Goal: Task Accomplishment & Management: Use online tool/utility

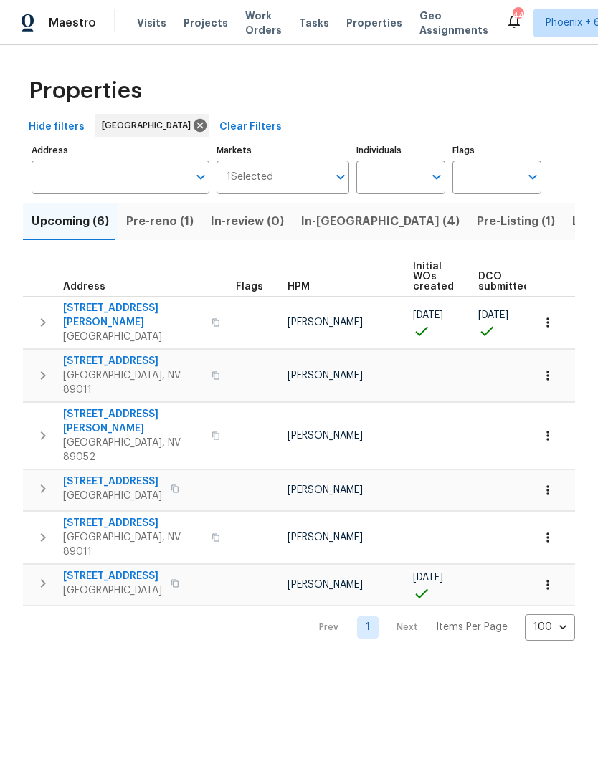
click at [406, 182] on input "Individuals" at bounding box center [389, 178] width 67 height 34
type input "[PERSON_NAME]"
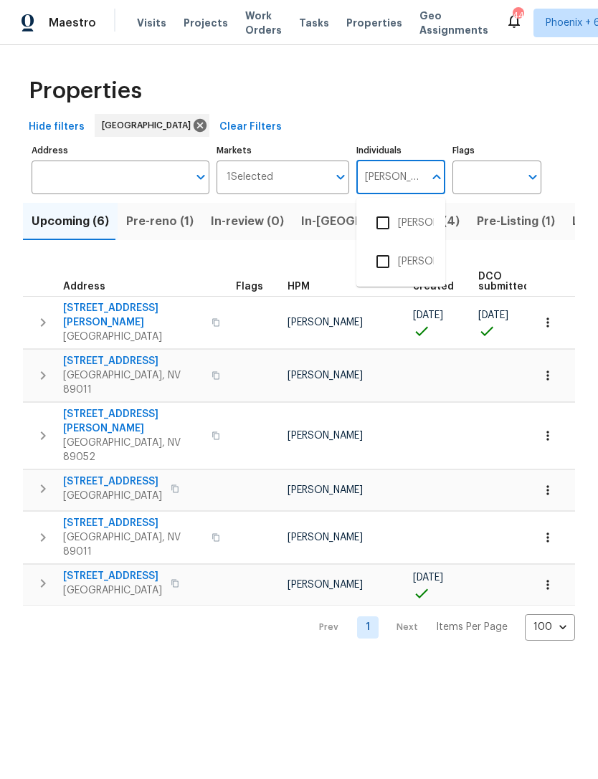
click at [396, 227] on input "checkbox" at bounding box center [383, 223] width 30 height 30
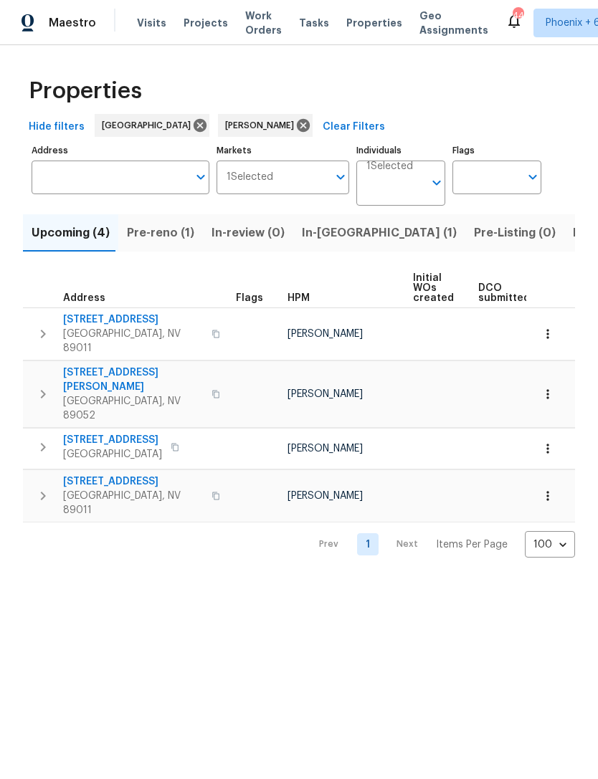
click at [178, 239] on span "Pre-reno (1)" at bounding box center [160, 233] width 67 height 20
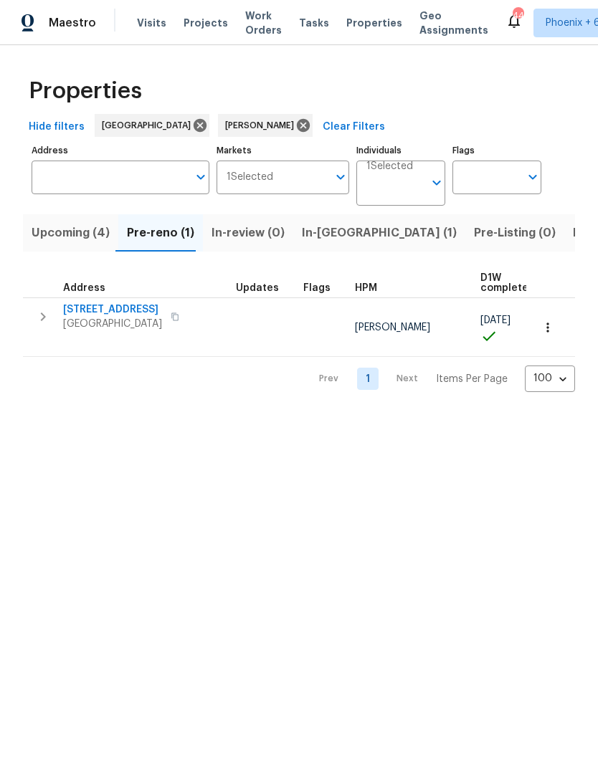
click at [181, 322] on button "button" at bounding box center [174, 317] width 17 height 20
click at [42, 313] on icon "button" at bounding box center [43, 317] width 5 height 9
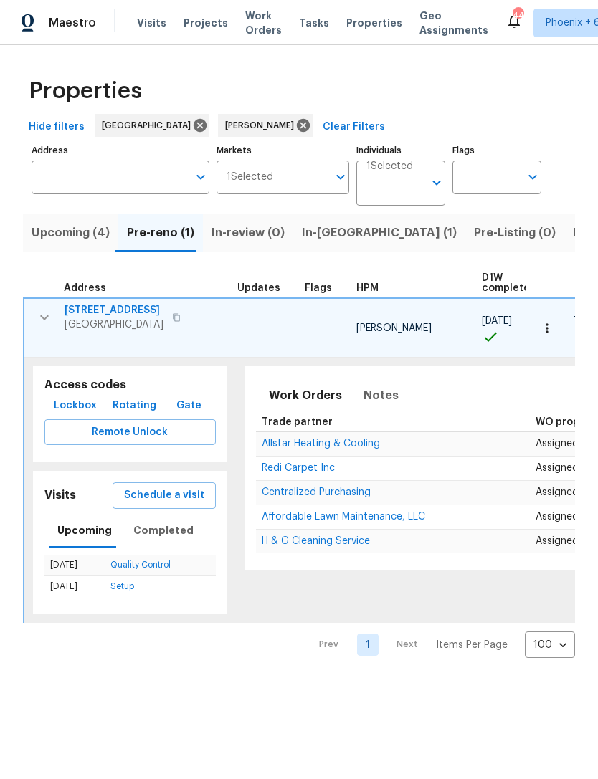
click at [72, 397] on span "Lockbox" at bounding box center [75, 406] width 43 height 18
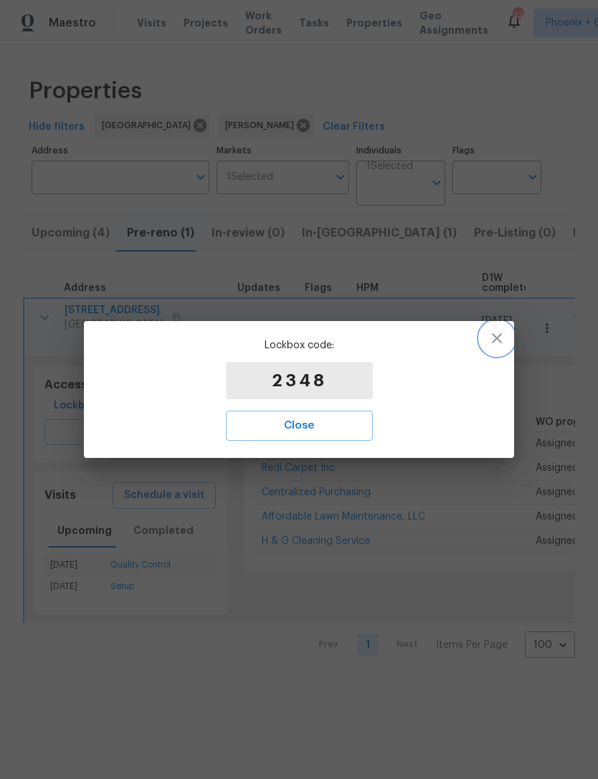
click at [507, 332] on button "button" at bounding box center [497, 338] width 34 height 34
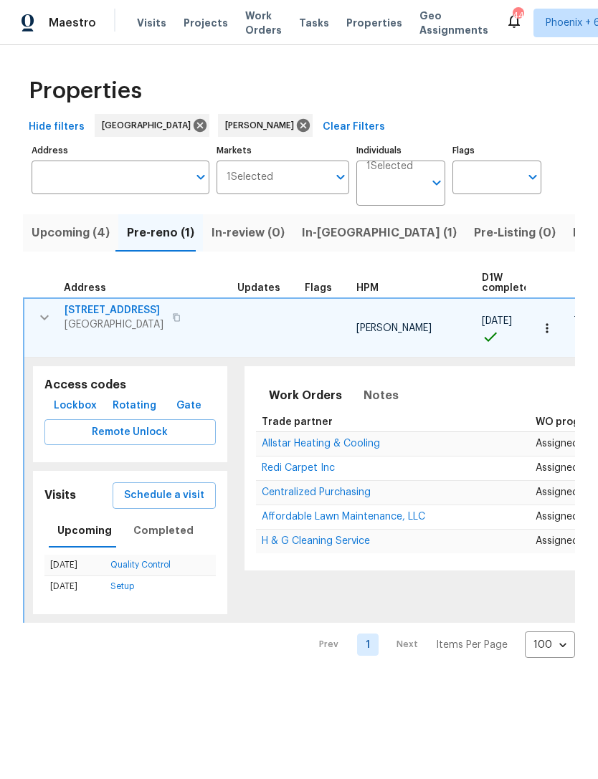
click at [553, 325] on icon "button" at bounding box center [547, 328] width 14 height 14
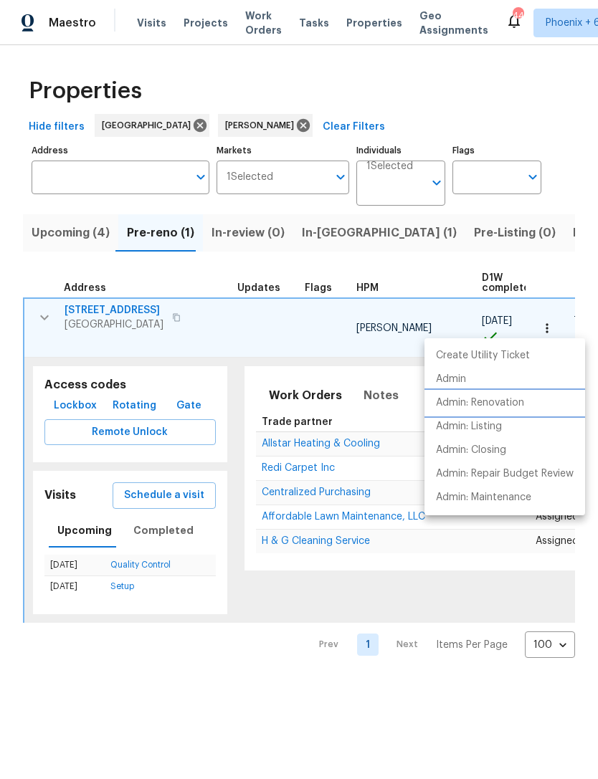
click at [500, 411] on li "Admin: Renovation" at bounding box center [504, 403] width 161 height 24
